Goal: Task Accomplishment & Management: Use online tool/utility

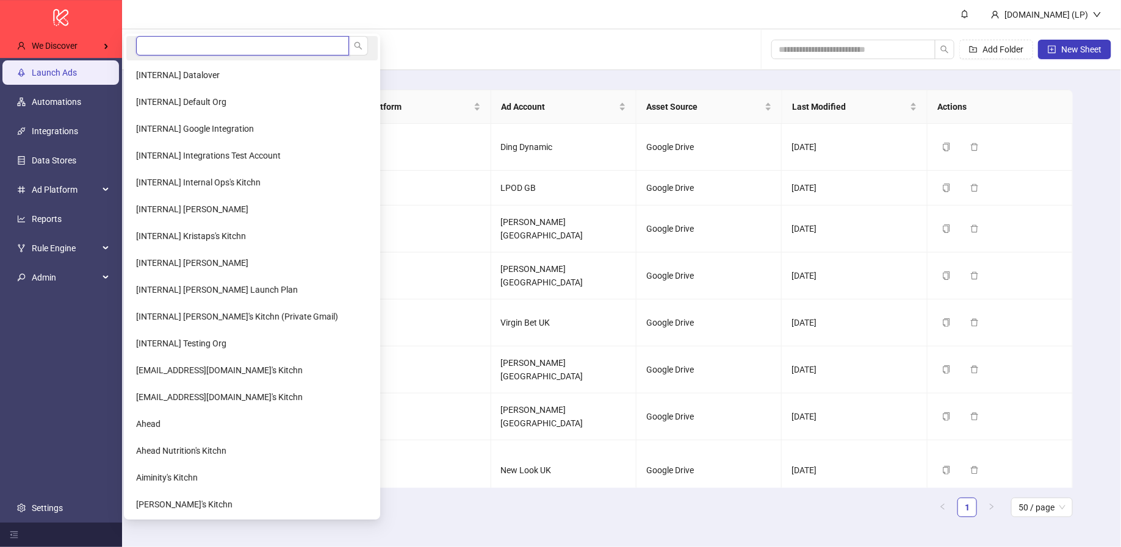
click at [153, 47] on input "search" at bounding box center [242, 46] width 213 height 20
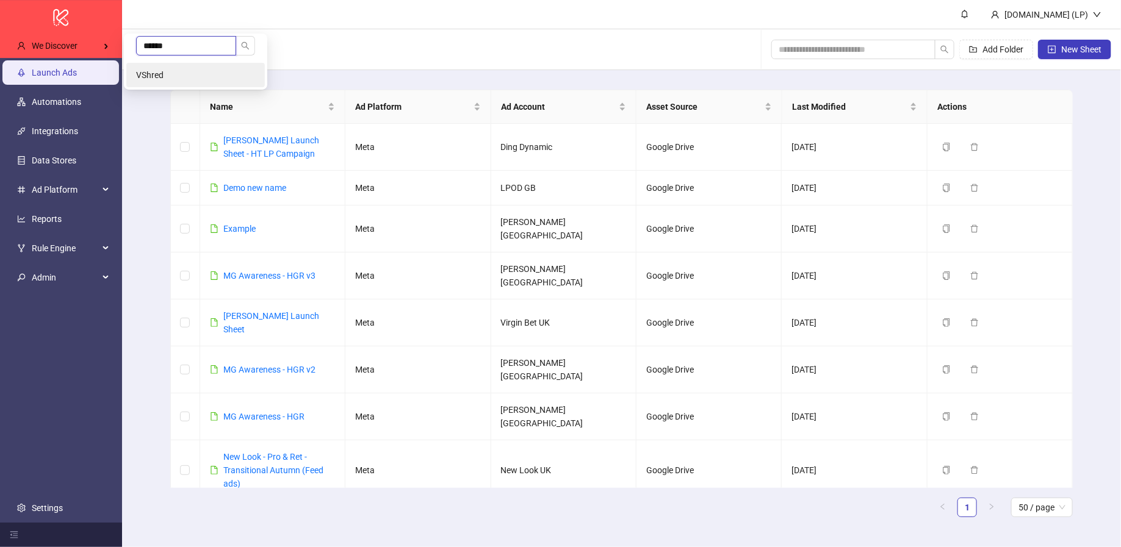
type input "******"
click at [154, 77] on span "VShred" at bounding box center [149, 75] width 27 height 10
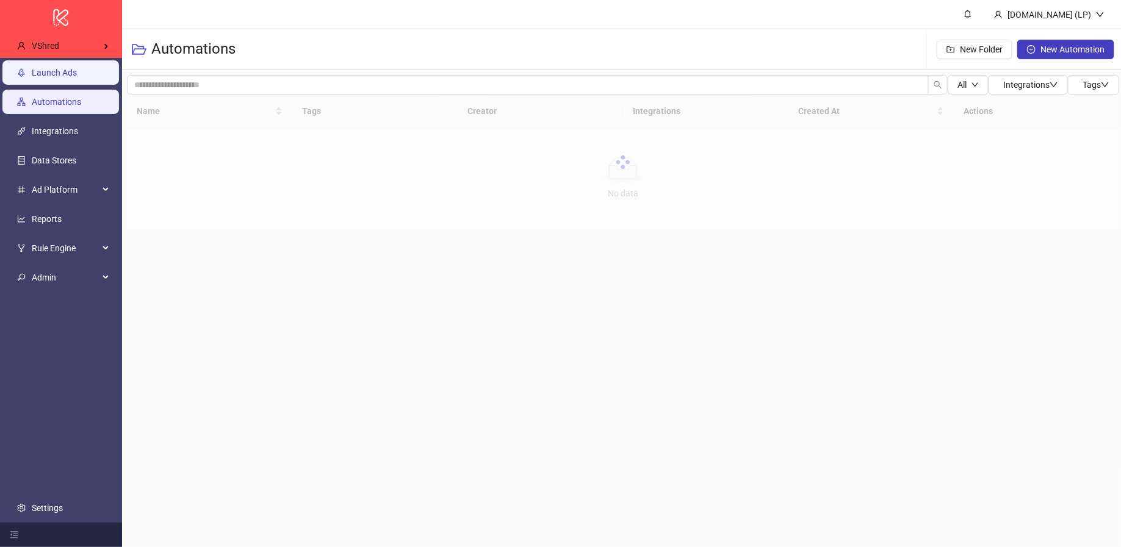
click at [77, 73] on link "Launch Ads" at bounding box center [54, 73] width 45 height 10
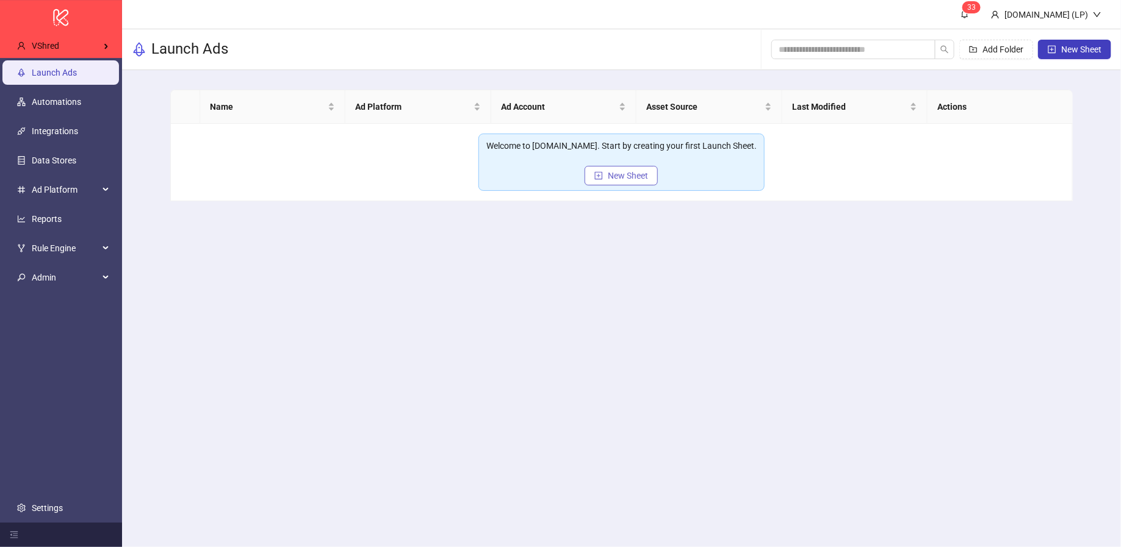
click at [622, 171] on span "New Sheet" at bounding box center [628, 176] width 40 height 10
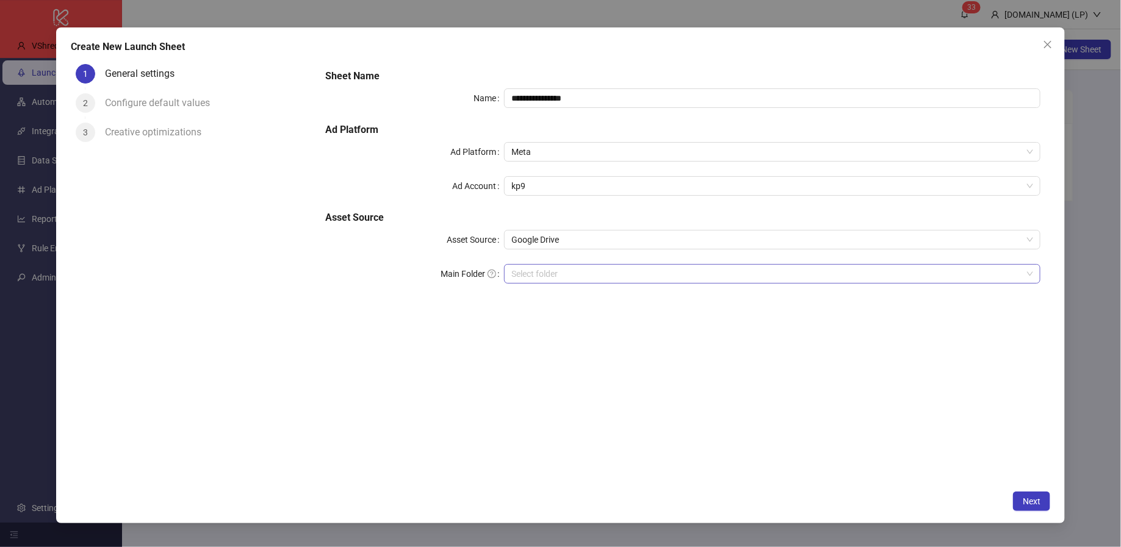
click at [527, 280] on input "Main Folder" at bounding box center [766, 274] width 511 height 18
click at [606, 240] on span "Google Drive" at bounding box center [772, 240] width 522 height 18
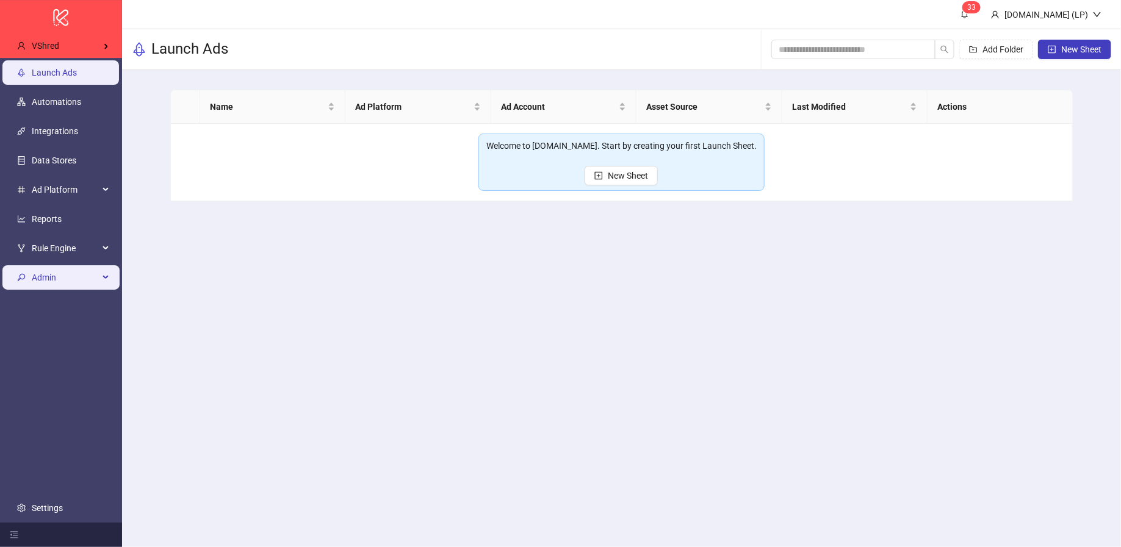
click at [51, 272] on span "Admin" at bounding box center [65, 277] width 67 height 24
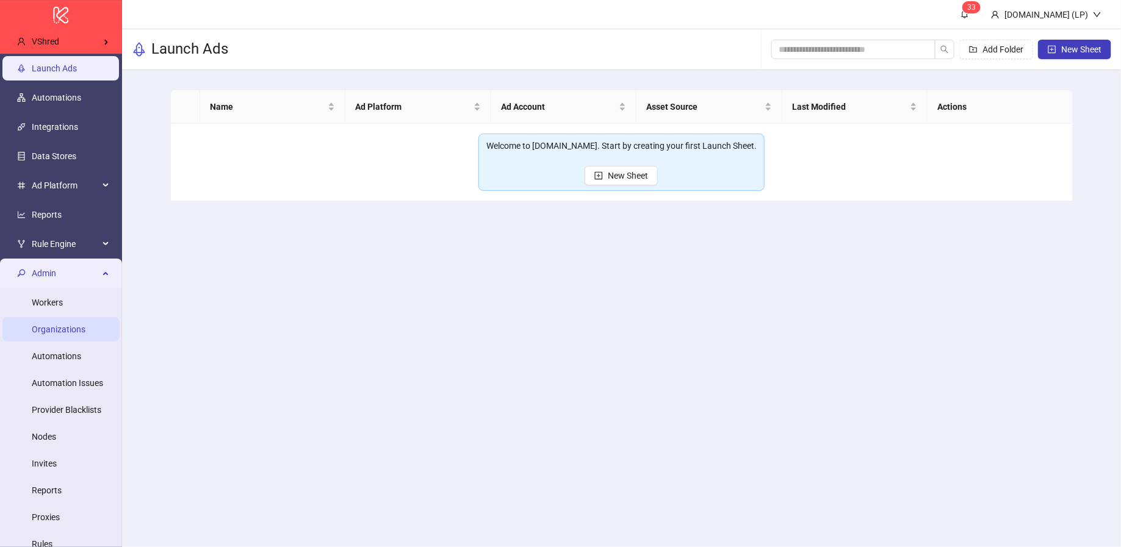
click at [68, 325] on link "Organizations" at bounding box center [59, 330] width 54 height 10
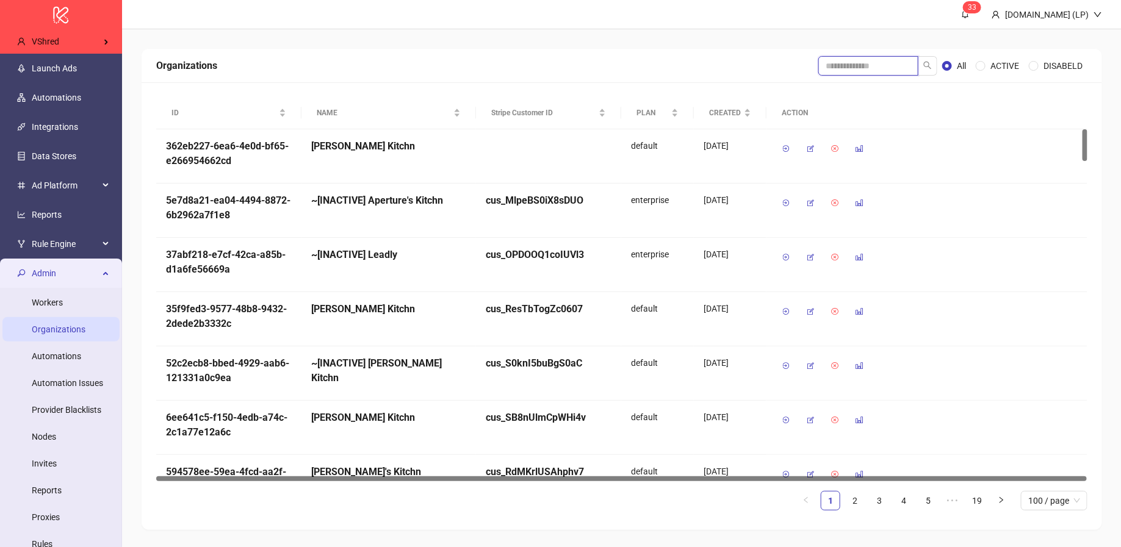
click at [882, 63] on input "search" at bounding box center [868, 66] width 100 height 20
type input "******"
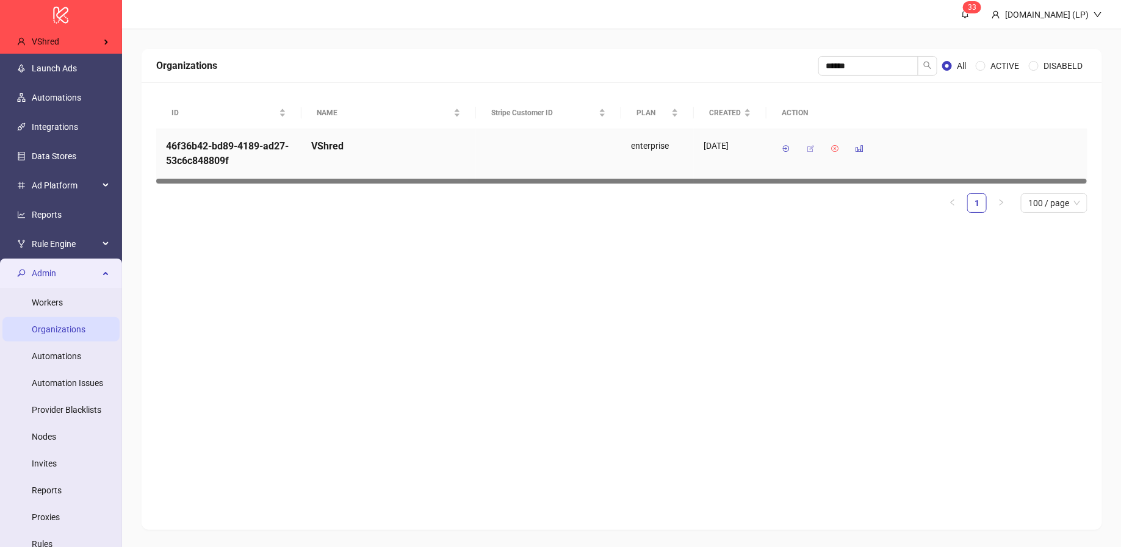
click at [815, 144] on button "button" at bounding box center [811, 149] width 20 height 20
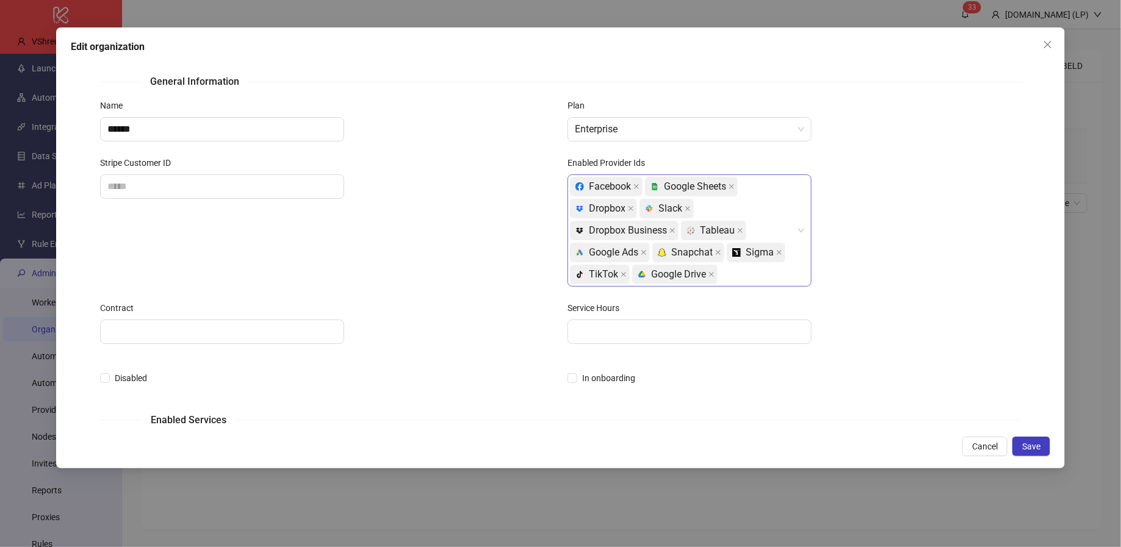
click at [754, 274] on div "Facebook platform/google_sheets Google Sheets platform/dropbox Dropbox platform…" at bounding box center [683, 231] width 226 height 110
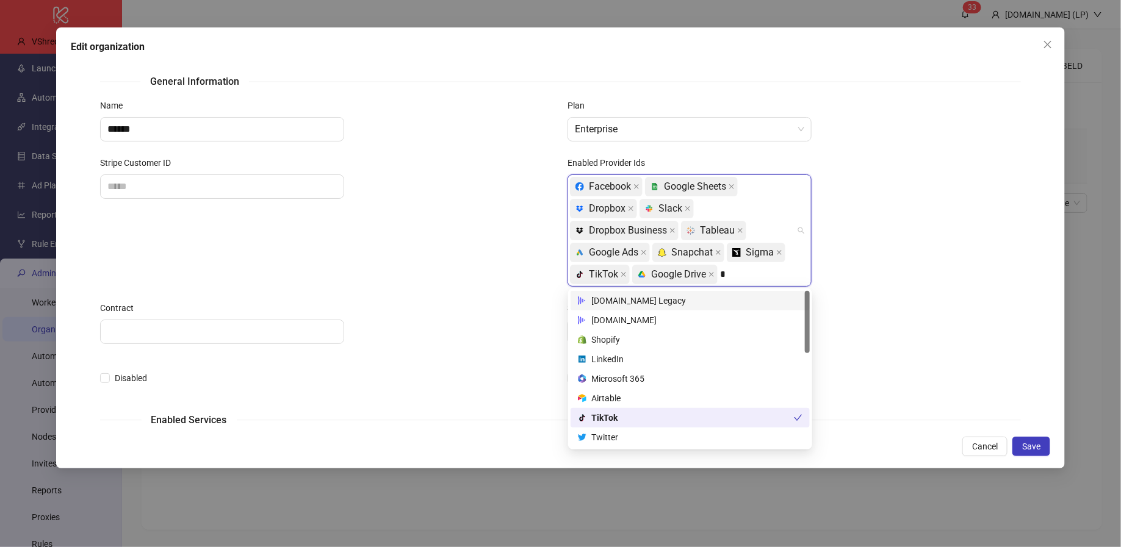
type input "**"
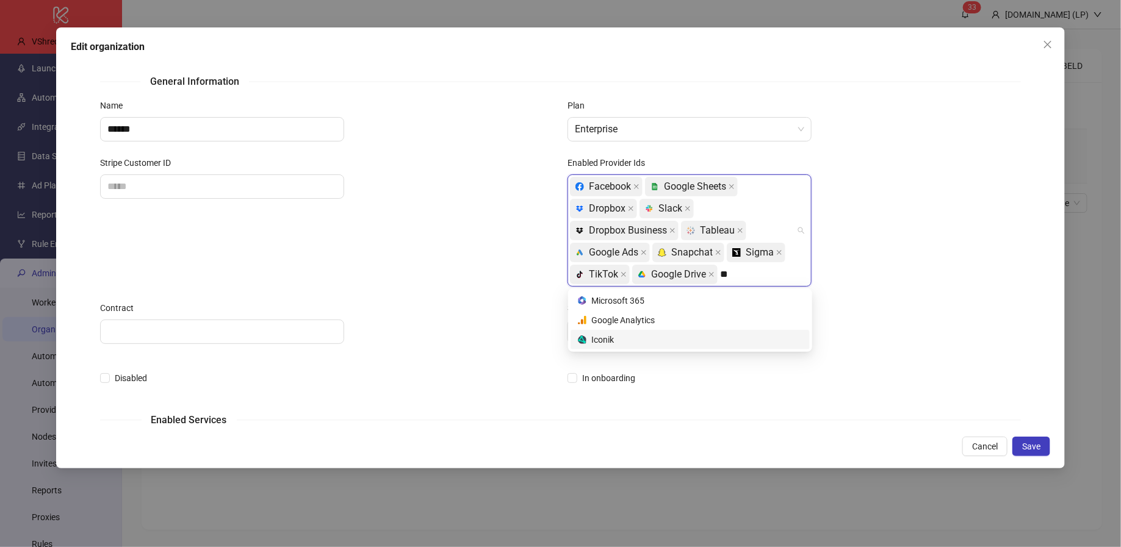
click at [665, 338] on div "Iconik" at bounding box center [690, 339] width 225 height 13
click at [893, 265] on div "facebook, google_sheets, dropbox, slack, dropbox_business, tableau, google_ads,…" at bounding box center [793, 231] width 453 height 112
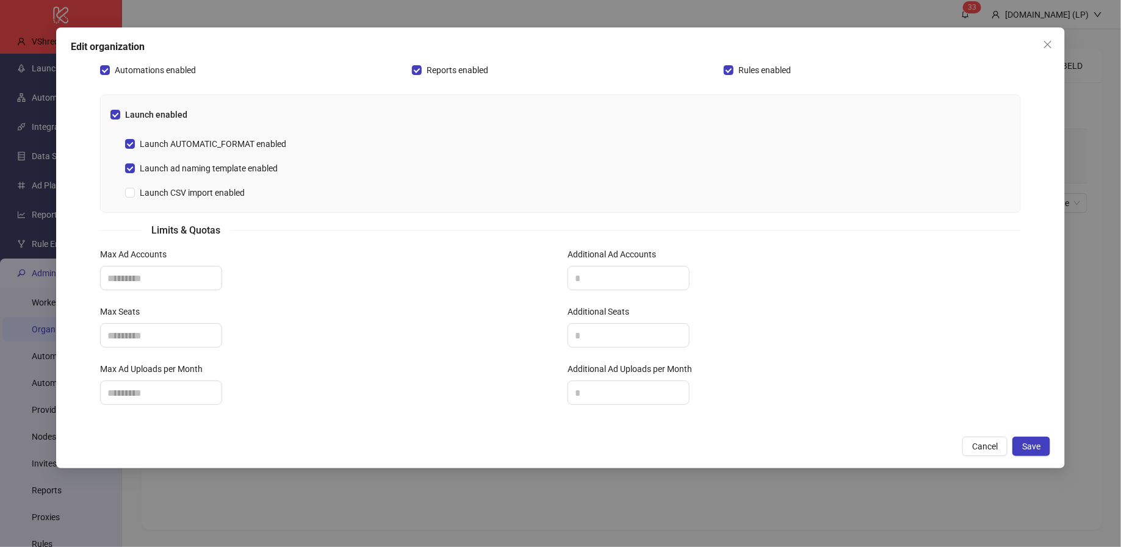
scroll to position [378, 0]
click at [1034, 444] on span "Save" at bounding box center [1031, 447] width 18 height 10
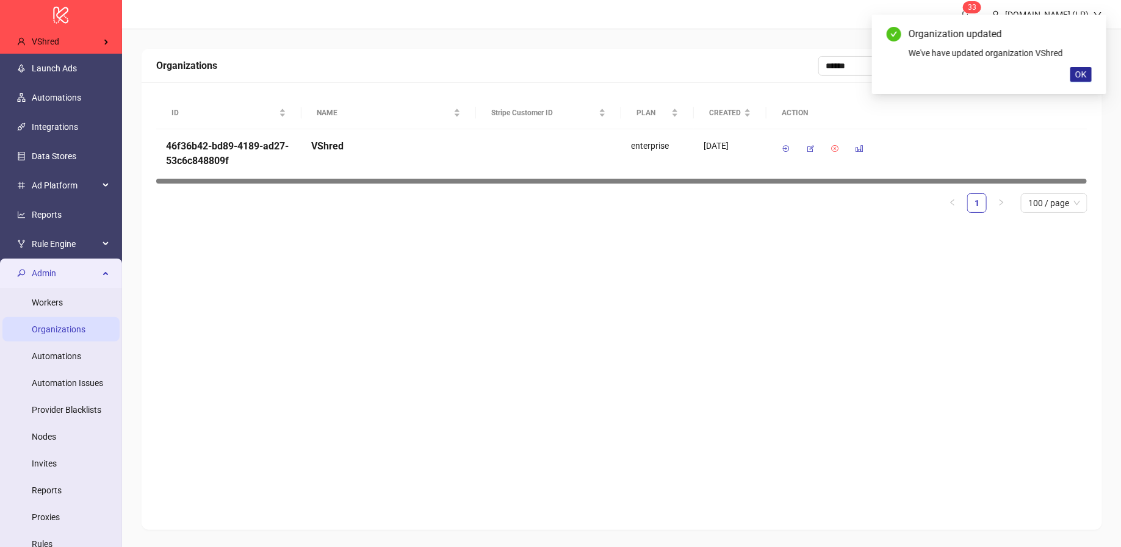
click at [1076, 67] on button "OK" at bounding box center [1080, 74] width 21 height 15
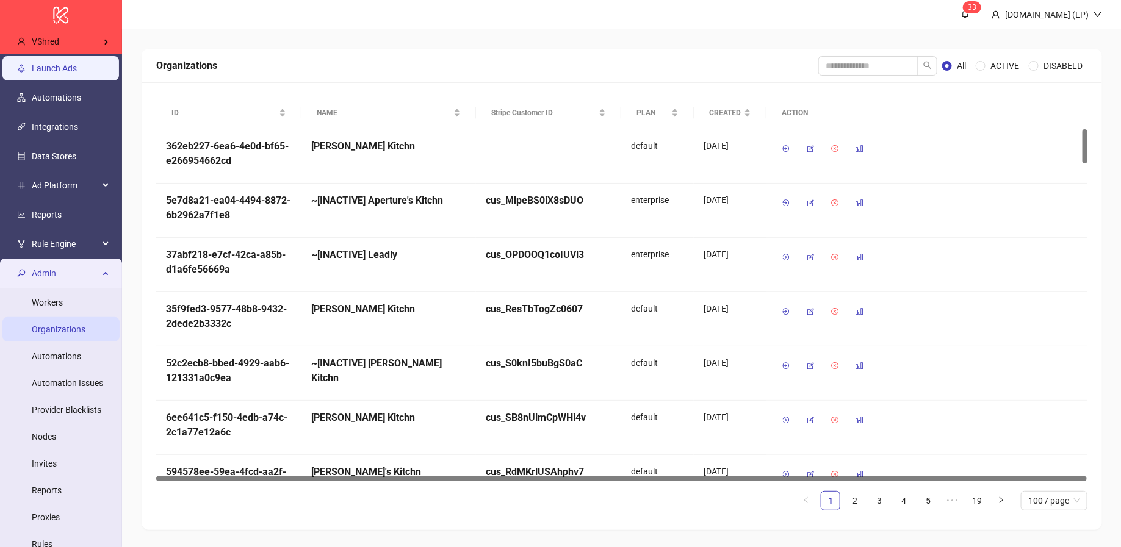
click at [63, 68] on link "Launch Ads" at bounding box center [54, 68] width 45 height 10
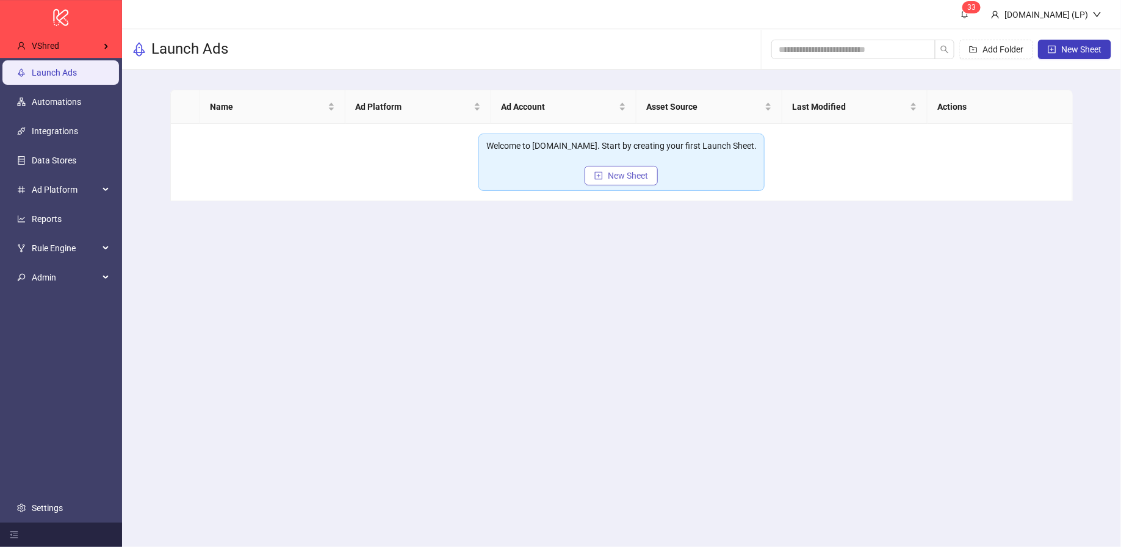
click at [599, 171] on icon "plus-square" at bounding box center [599, 175] width 8 height 8
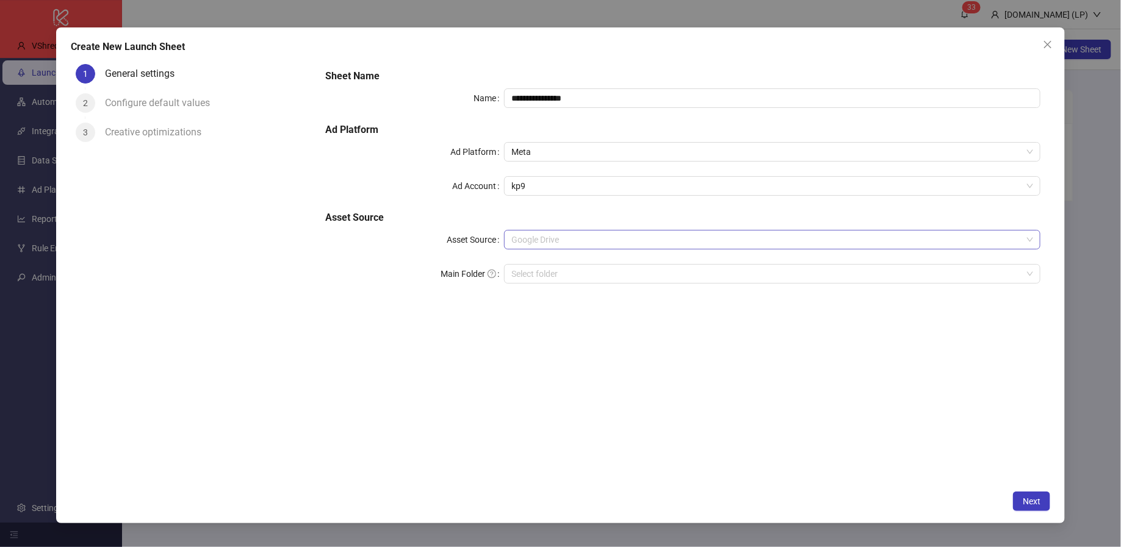
click at [584, 243] on span "Google Drive" at bounding box center [772, 240] width 522 height 18
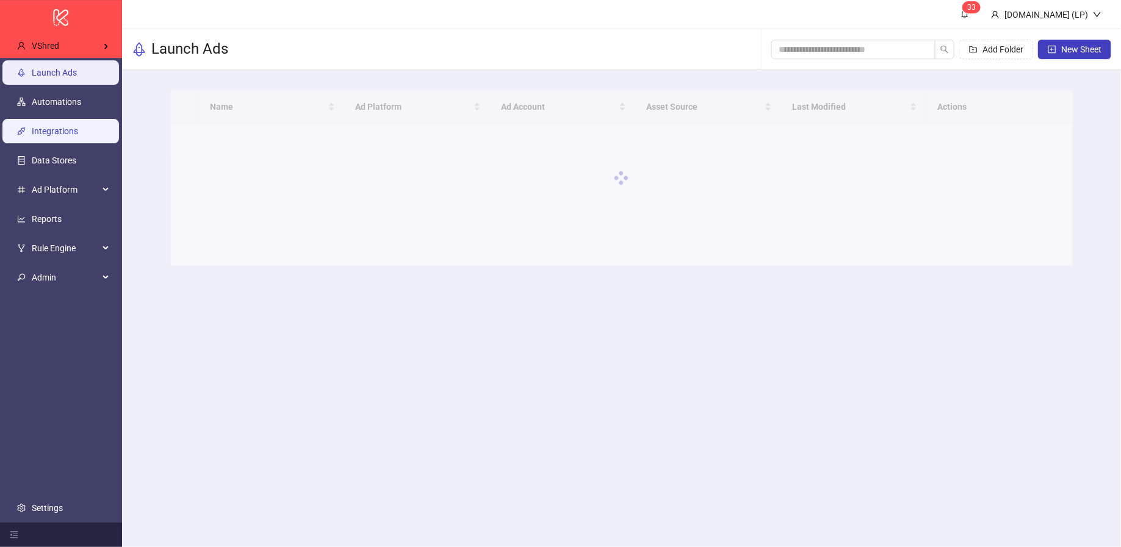
click at [59, 126] on link "Integrations" at bounding box center [55, 131] width 46 height 10
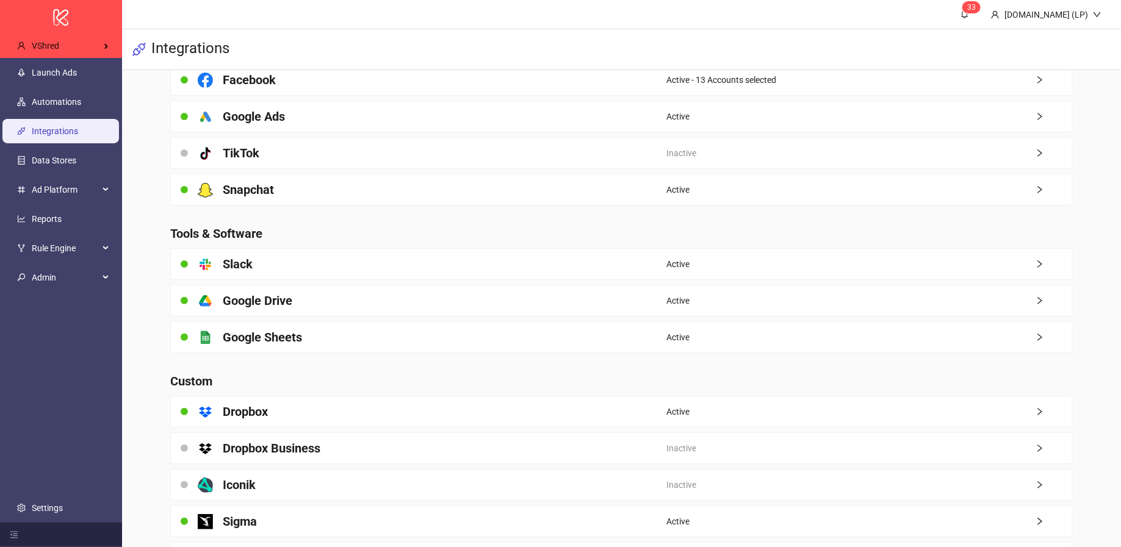
scroll to position [119, 0]
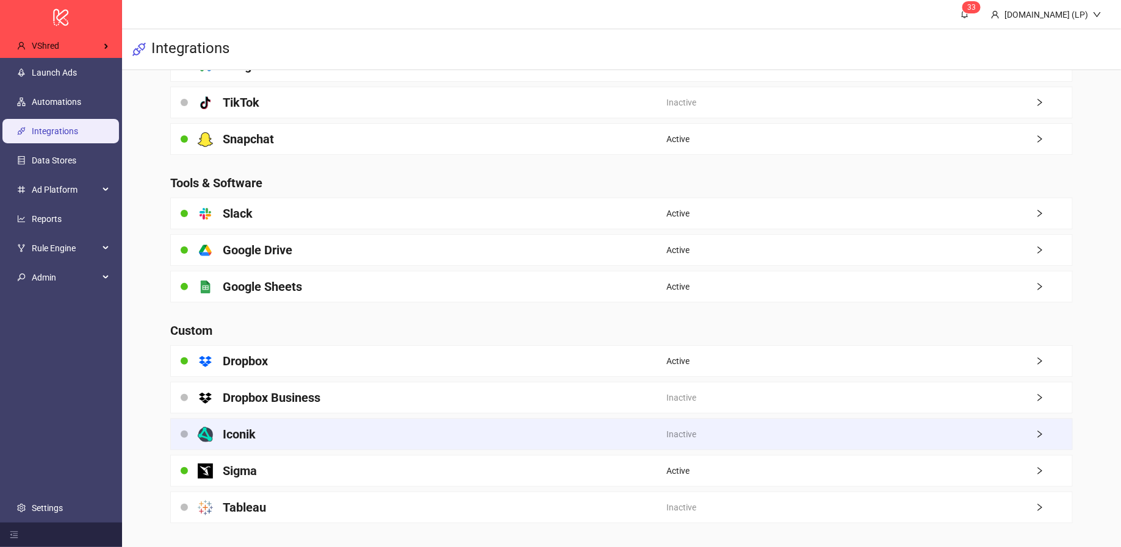
click at [279, 433] on div "Iconik" at bounding box center [418, 434] width 495 height 31
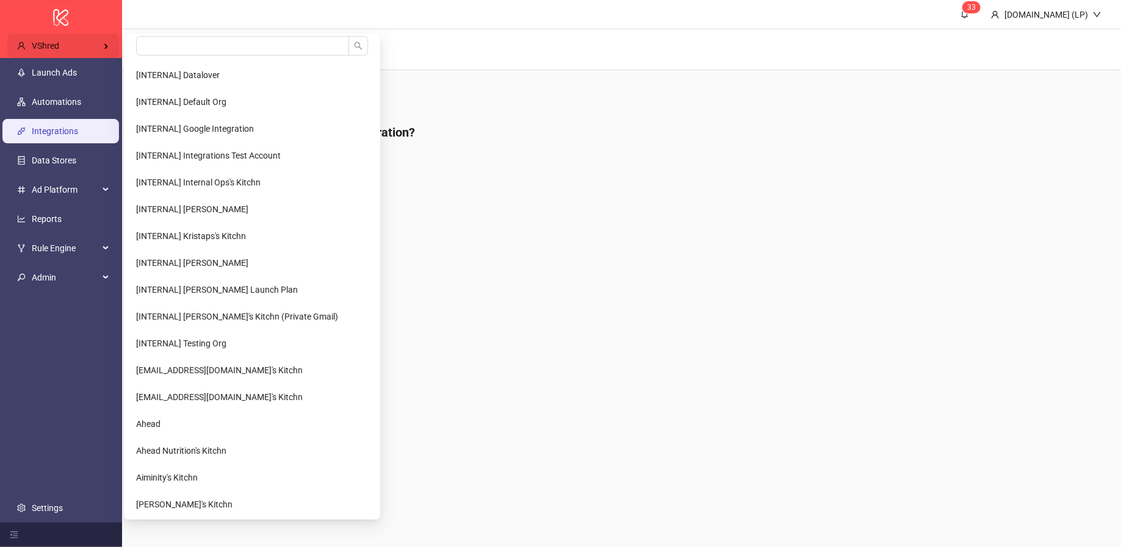
click at [51, 45] on span "VShred" at bounding box center [45, 46] width 27 height 10
click at [201, 44] on input "search" at bounding box center [242, 46] width 213 height 20
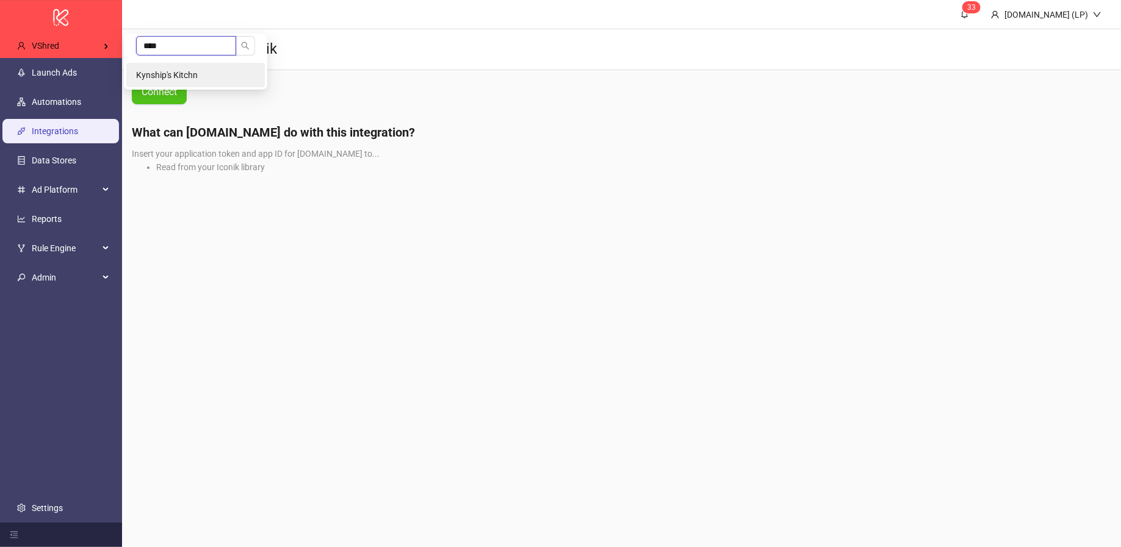
type input "****"
click at [178, 68] on li "Kynship's Kitchn" at bounding box center [195, 75] width 139 height 24
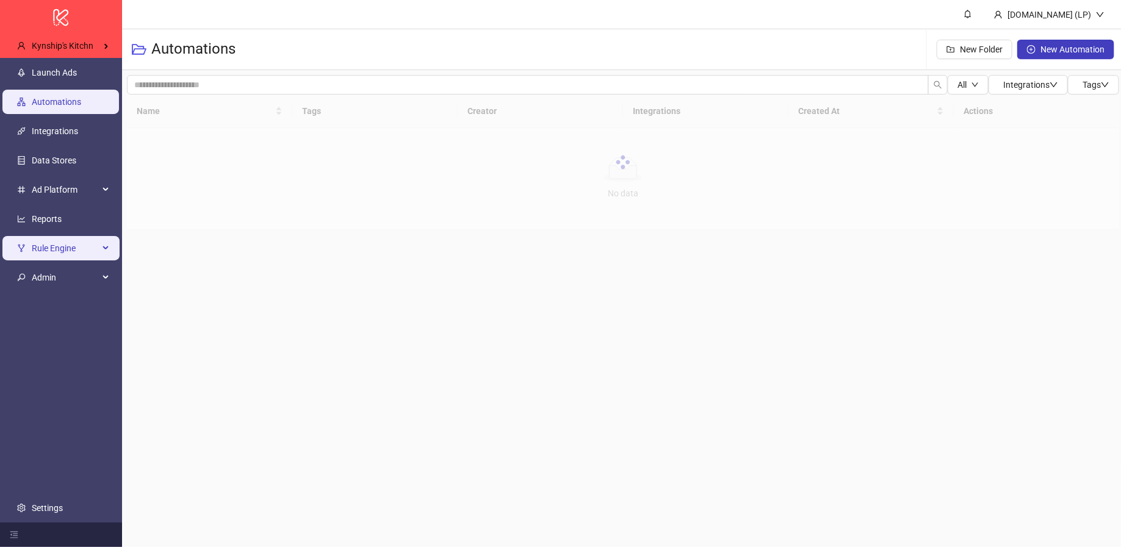
click at [83, 252] on span "Rule Engine" at bounding box center [65, 248] width 67 height 24
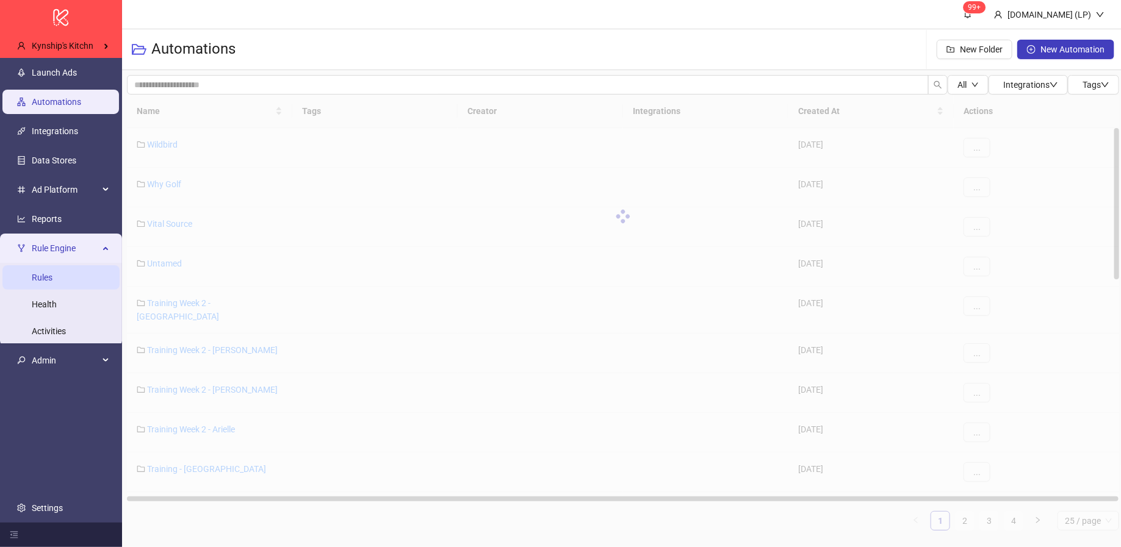
click at [52, 282] on link "Rules" at bounding box center [42, 278] width 21 height 10
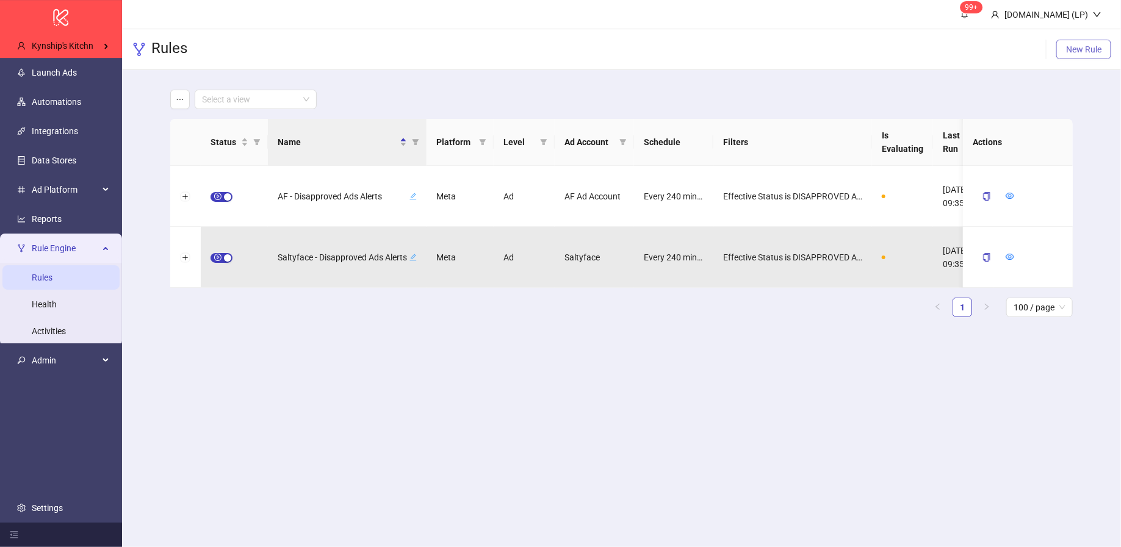
click at [1092, 51] on span "New Rule" at bounding box center [1083, 50] width 35 height 10
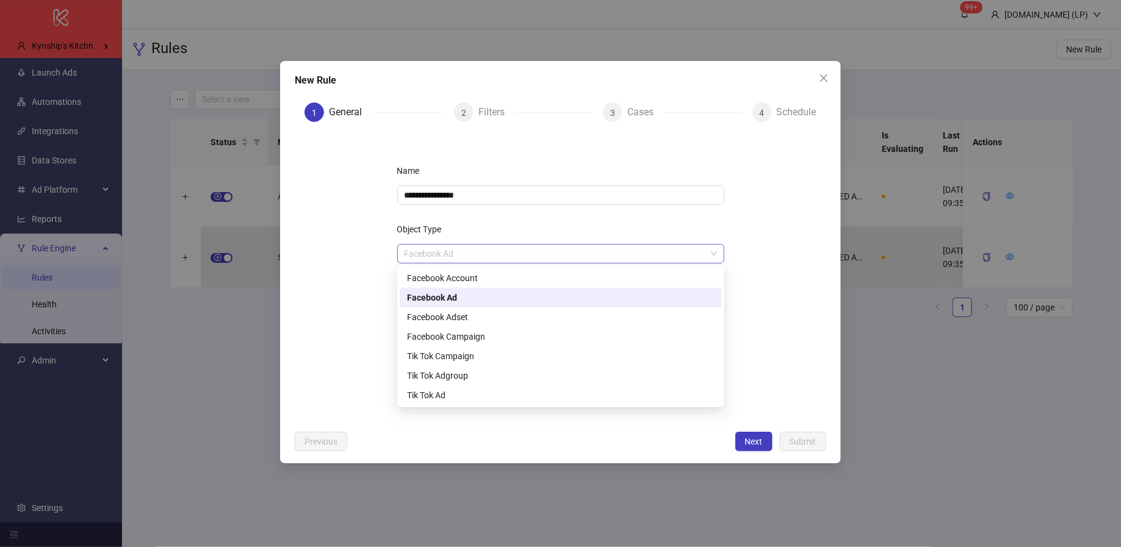
click at [451, 260] on span "Facebook Ad" at bounding box center [561, 254] width 312 height 18
click at [452, 281] on div "Facebook Account" at bounding box center [561, 278] width 308 height 13
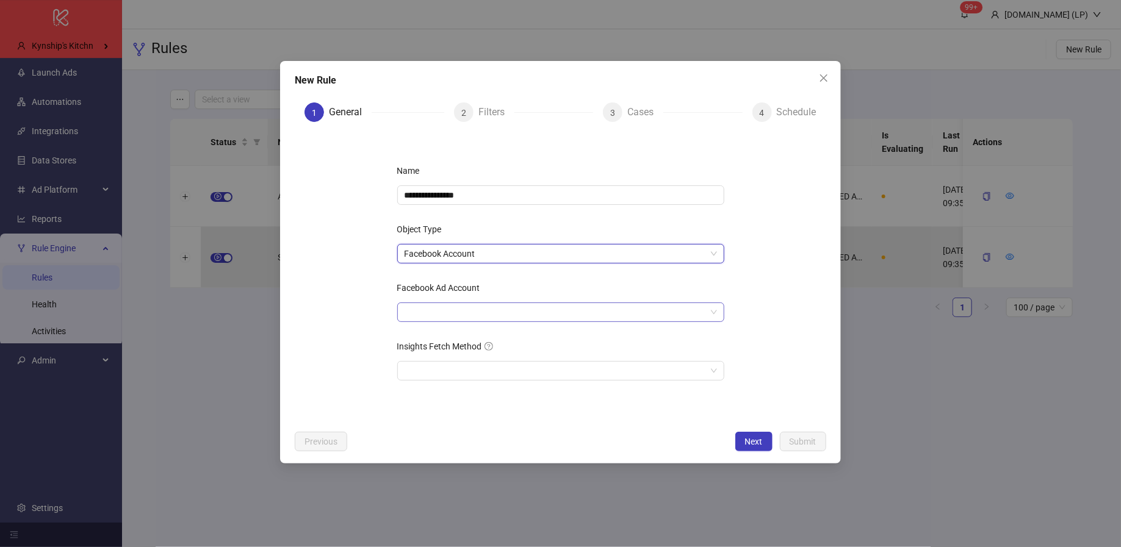
click at [561, 318] on input "Facebook Ad Account" at bounding box center [555, 312] width 301 height 18
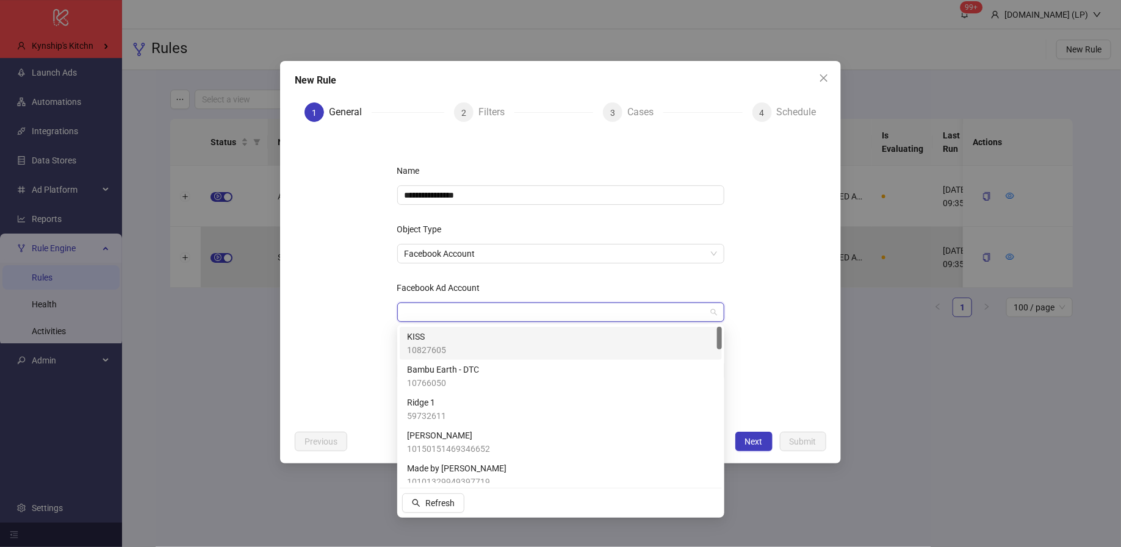
click at [524, 328] on div "KISS 10827605" at bounding box center [561, 343] width 322 height 33
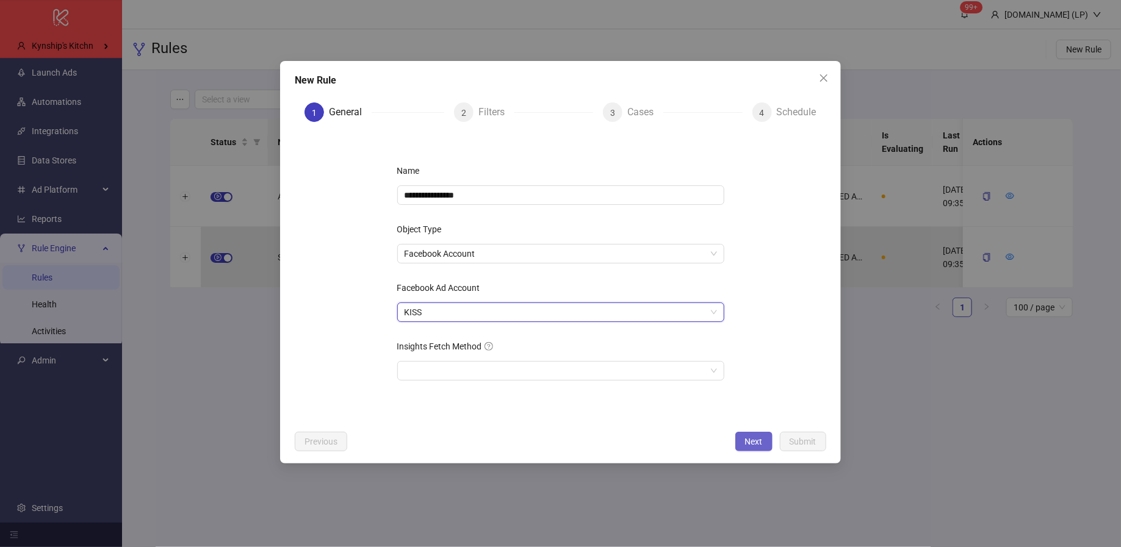
click at [749, 450] on button "Next" at bounding box center [753, 442] width 37 height 20
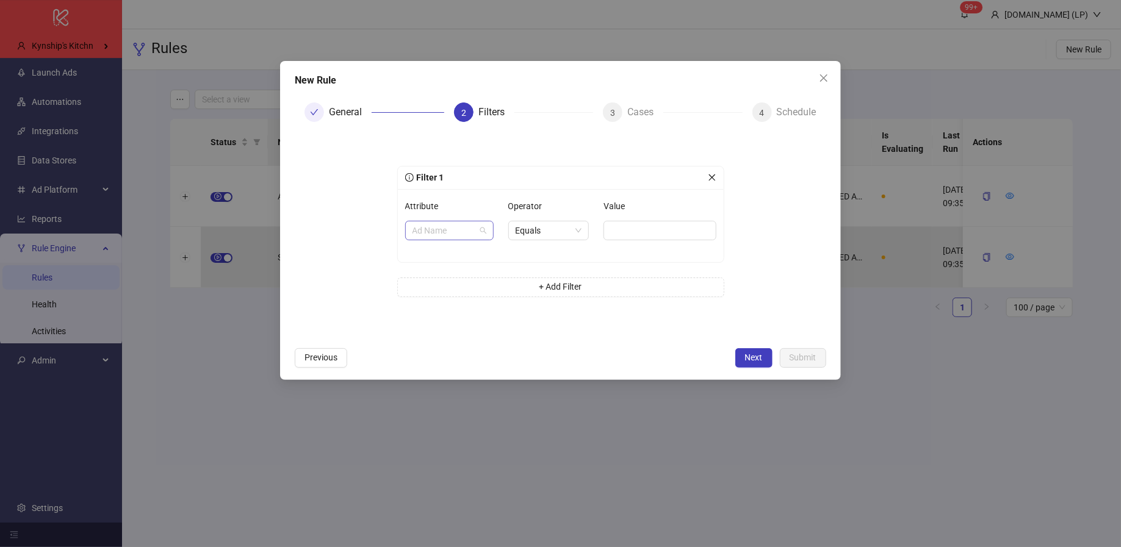
click at [467, 228] on span "Ad Name" at bounding box center [449, 230] width 74 height 18
click at [557, 312] on div "Filter 1 Attribute Ad Name Operator Equals Value + Add Filter" at bounding box center [561, 237] width 366 height 190
click at [299, 356] on button "Previous" at bounding box center [321, 358] width 52 height 20
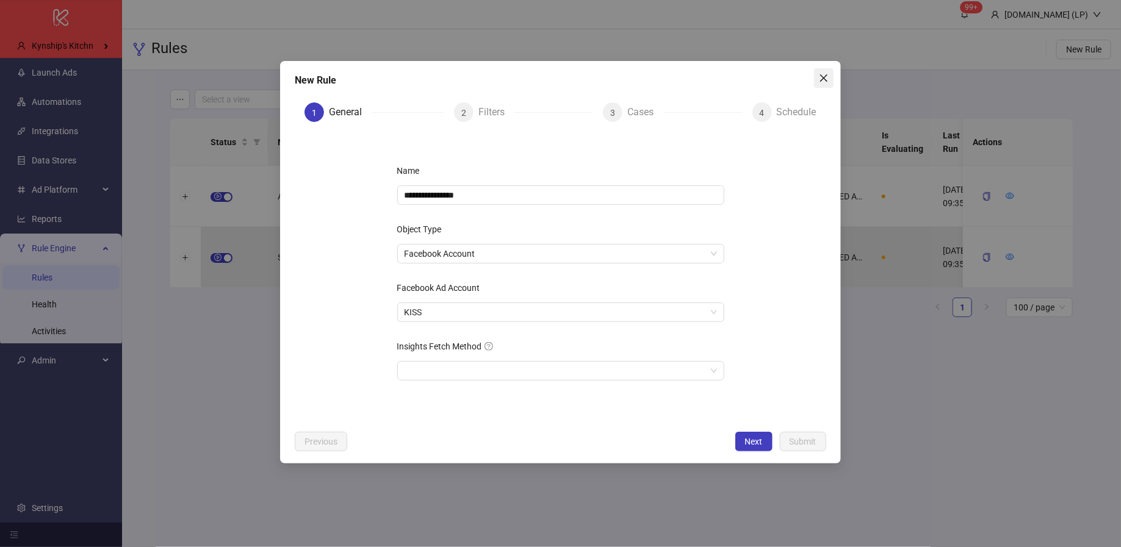
click at [828, 82] on icon "close" at bounding box center [824, 78] width 10 height 10
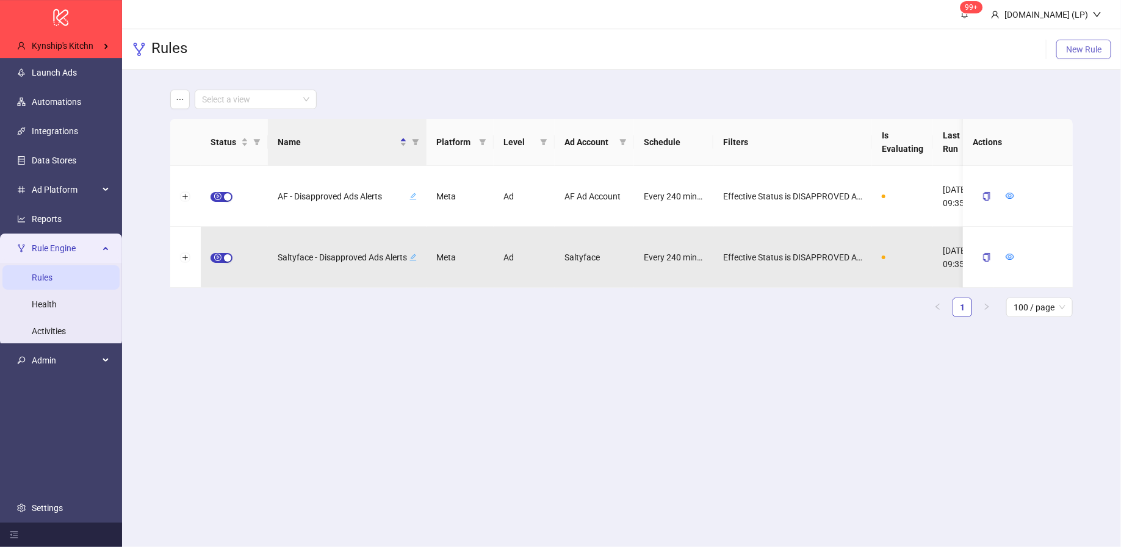
click at [1067, 55] on button "New Rule" at bounding box center [1083, 50] width 55 height 20
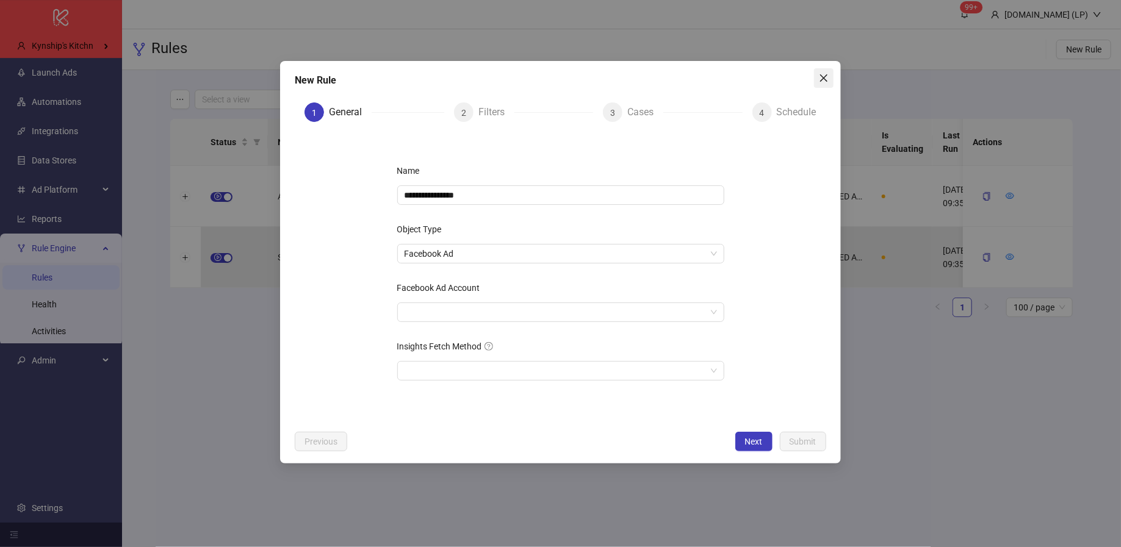
click at [817, 76] on span "Close" at bounding box center [824, 78] width 20 height 10
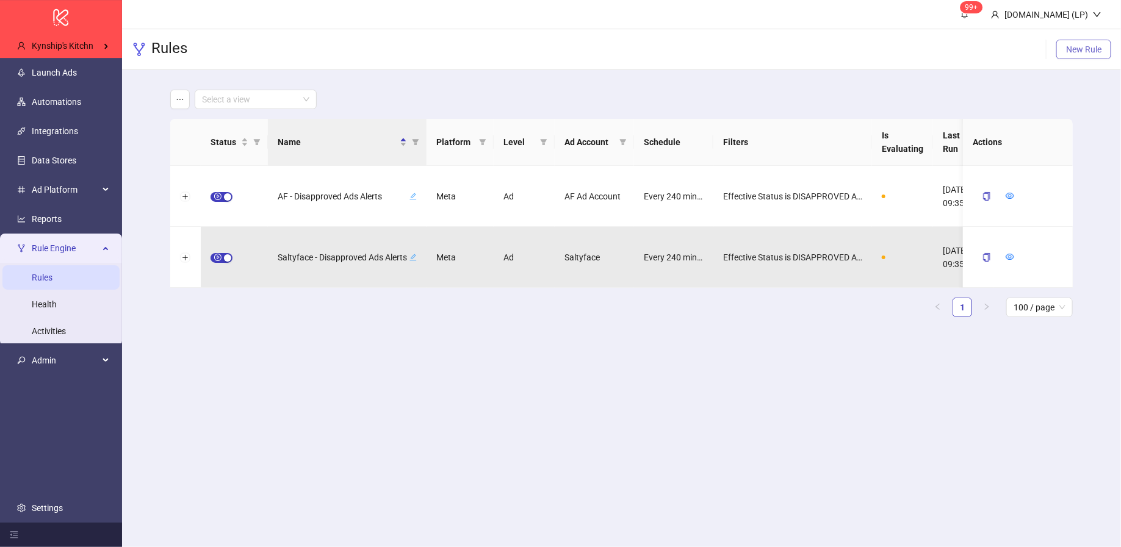
click at [1081, 54] on button "New Rule" at bounding box center [1083, 50] width 55 height 20
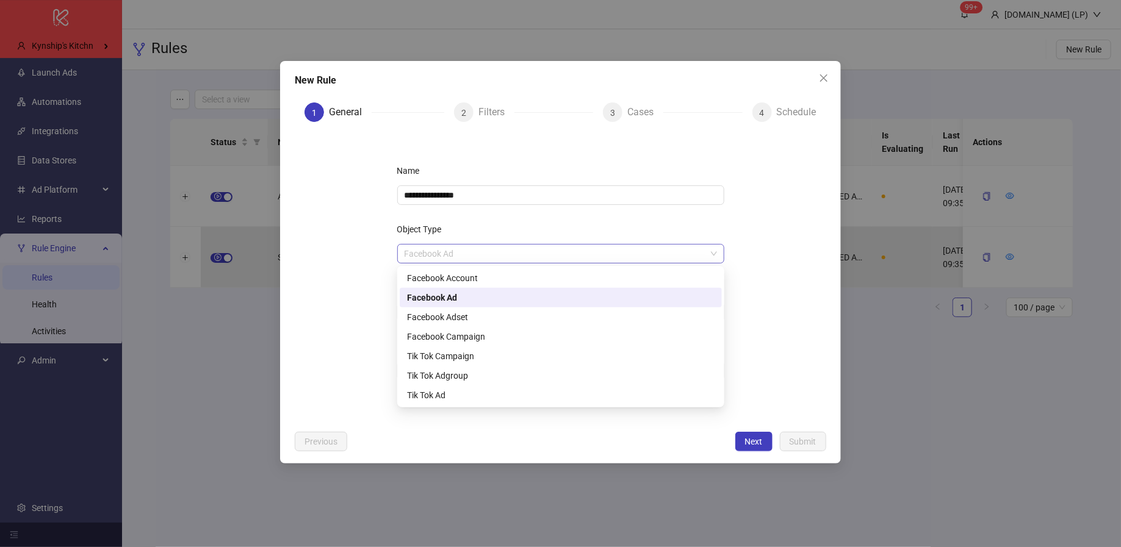
click at [638, 261] on span "Facebook Ad" at bounding box center [561, 254] width 312 height 18
click at [597, 282] on div "Facebook Account" at bounding box center [561, 278] width 308 height 13
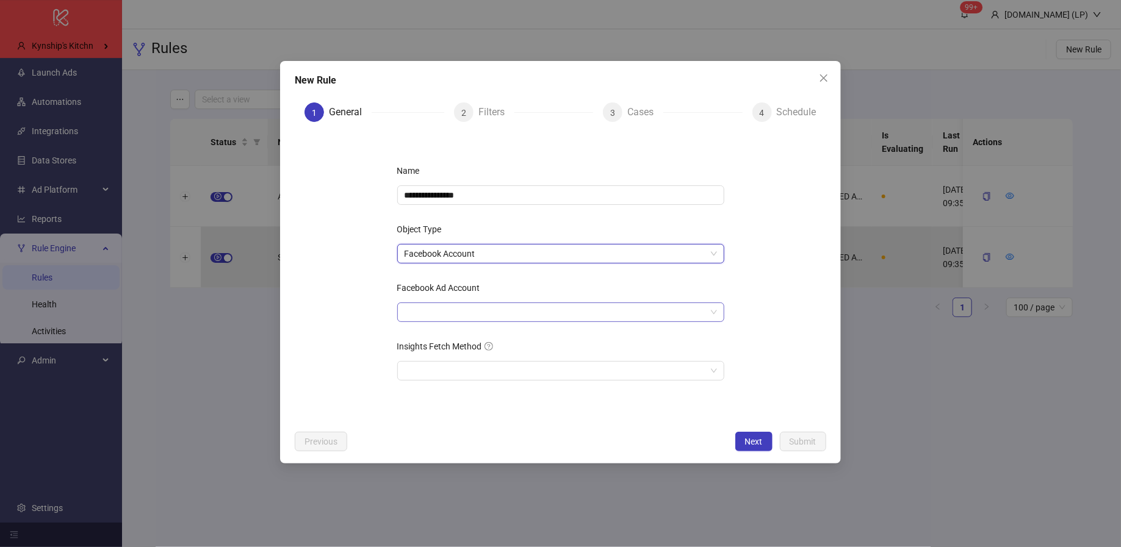
click at [616, 305] on input "Facebook Ad Account" at bounding box center [555, 312] width 301 height 18
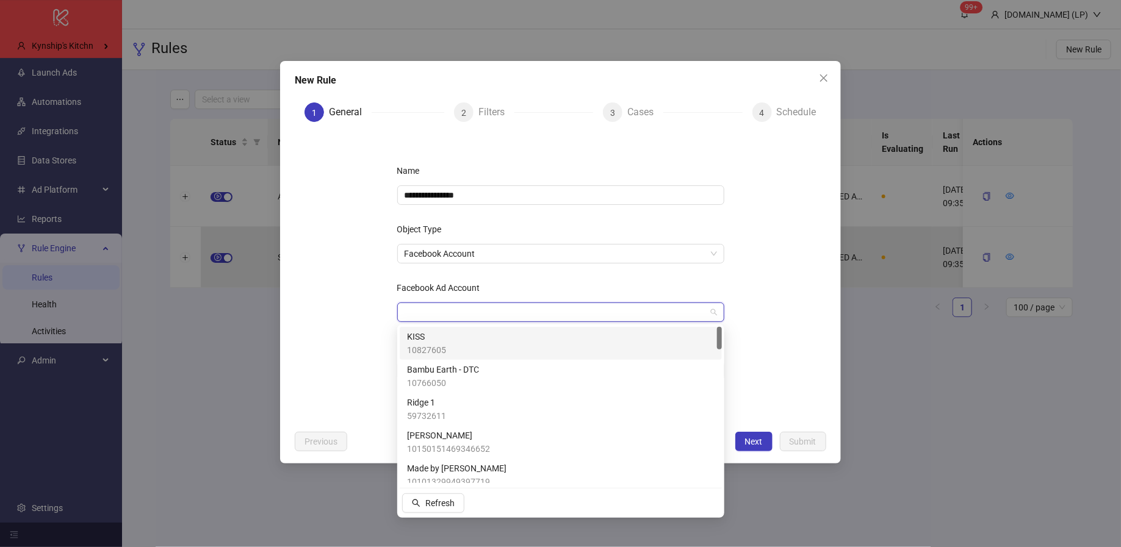
click at [555, 334] on div "KISS 10827605" at bounding box center [561, 343] width 308 height 27
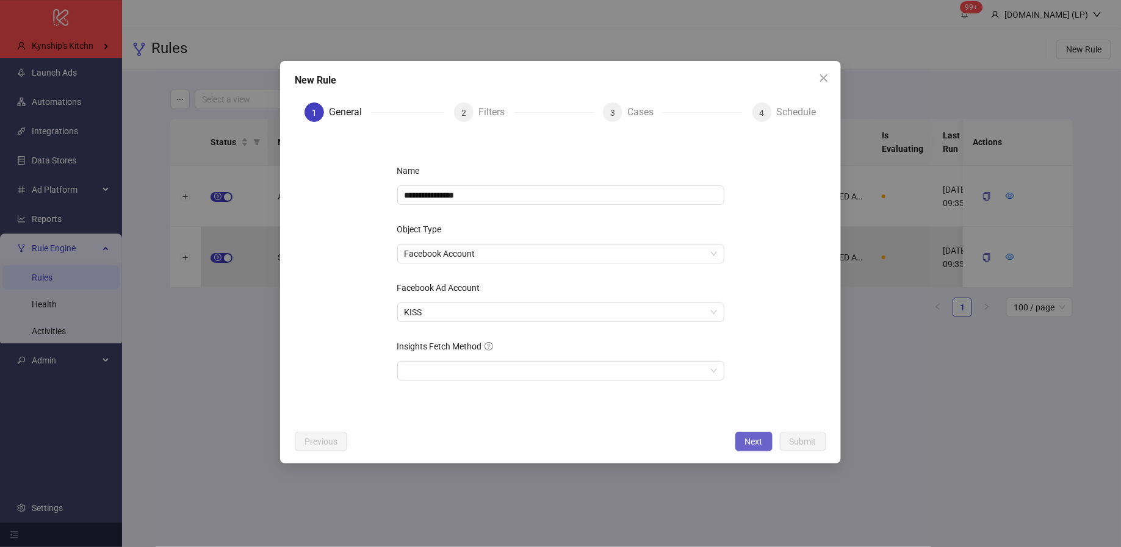
click at [744, 437] on button "Next" at bounding box center [753, 442] width 37 height 20
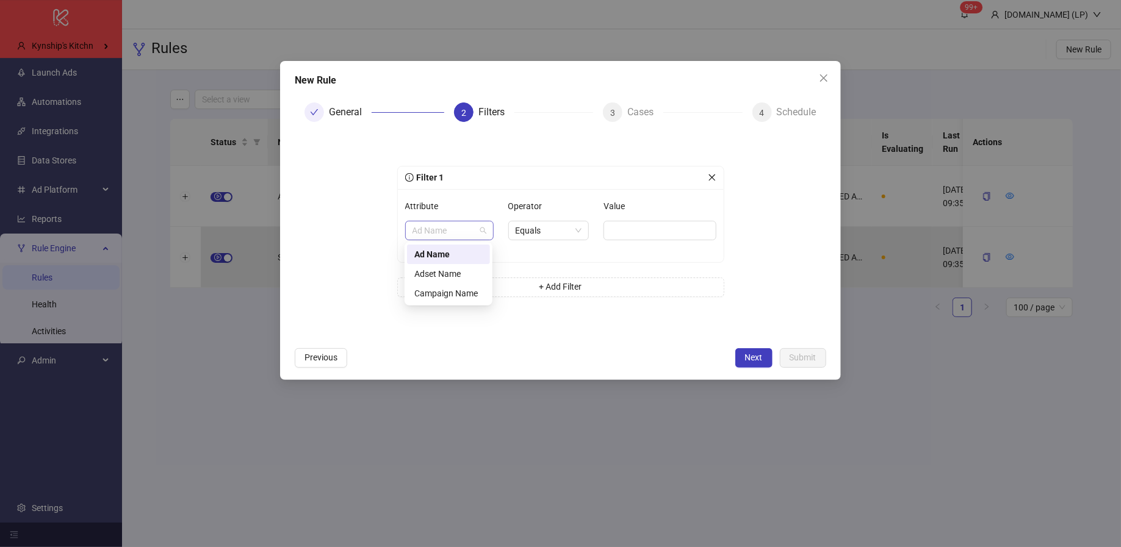
click at [439, 223] on span "Ad Name" at bounding box center [449, 230] width 74 height 18
click at [709, 176] on icon "close" at bounding box center [712, 177] width 9 height 9
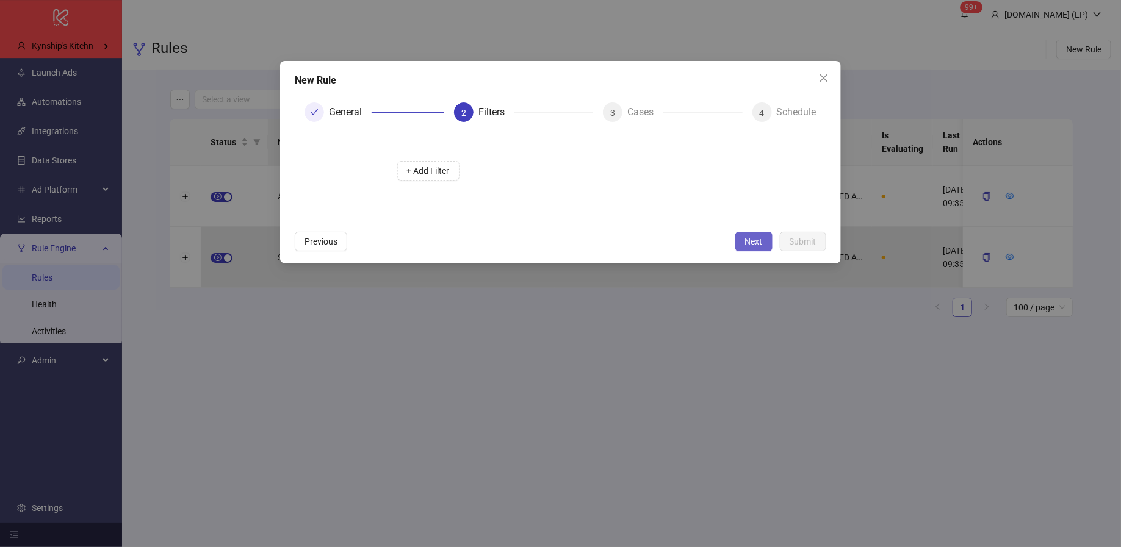
click at [737, 245] on button "Next" at bounding box center [753, 242] width 37 height 20
